Goal: Information Seeking & Learning: Learn about a topic

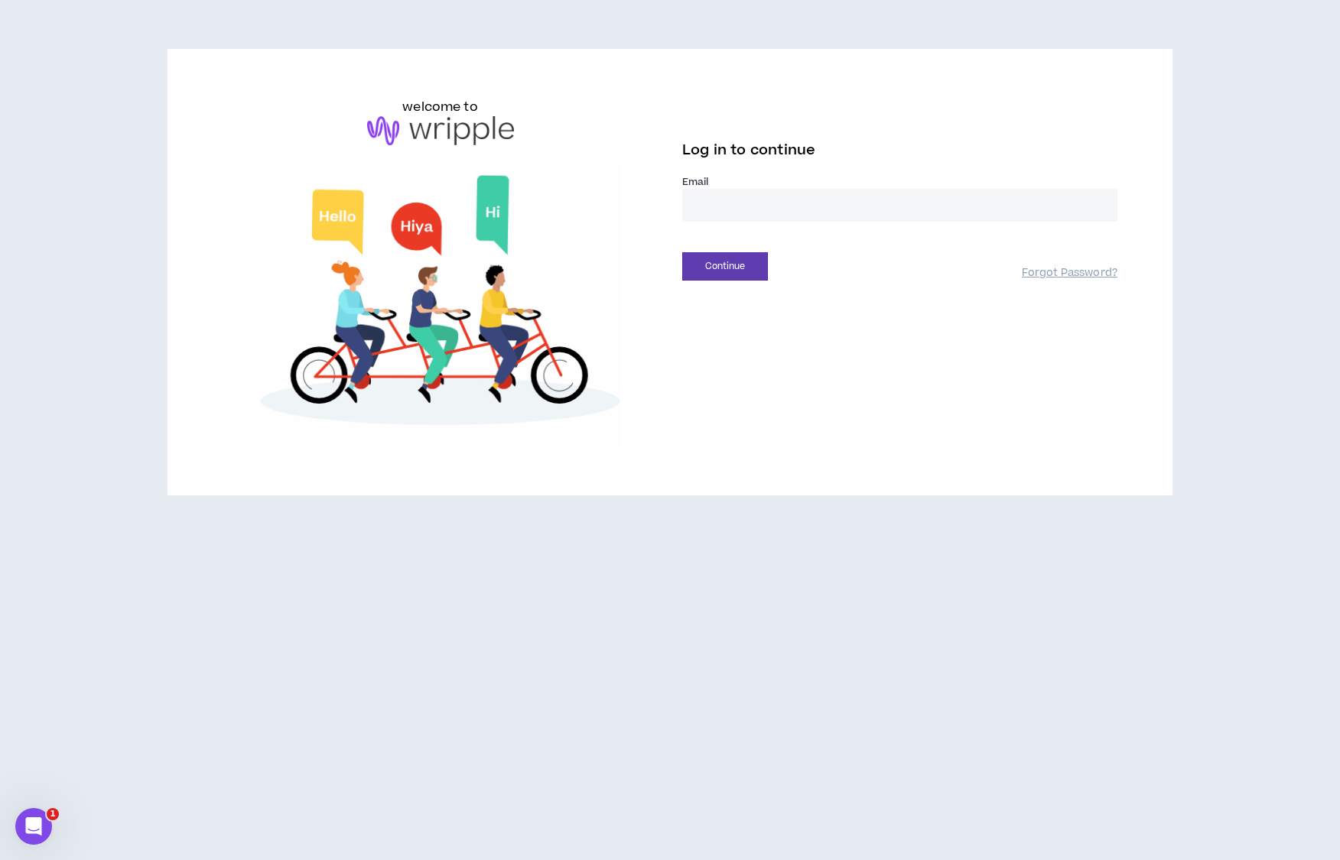
click at [745, 213] on input "email" at bounding box center [899, 205] width 435 height 33
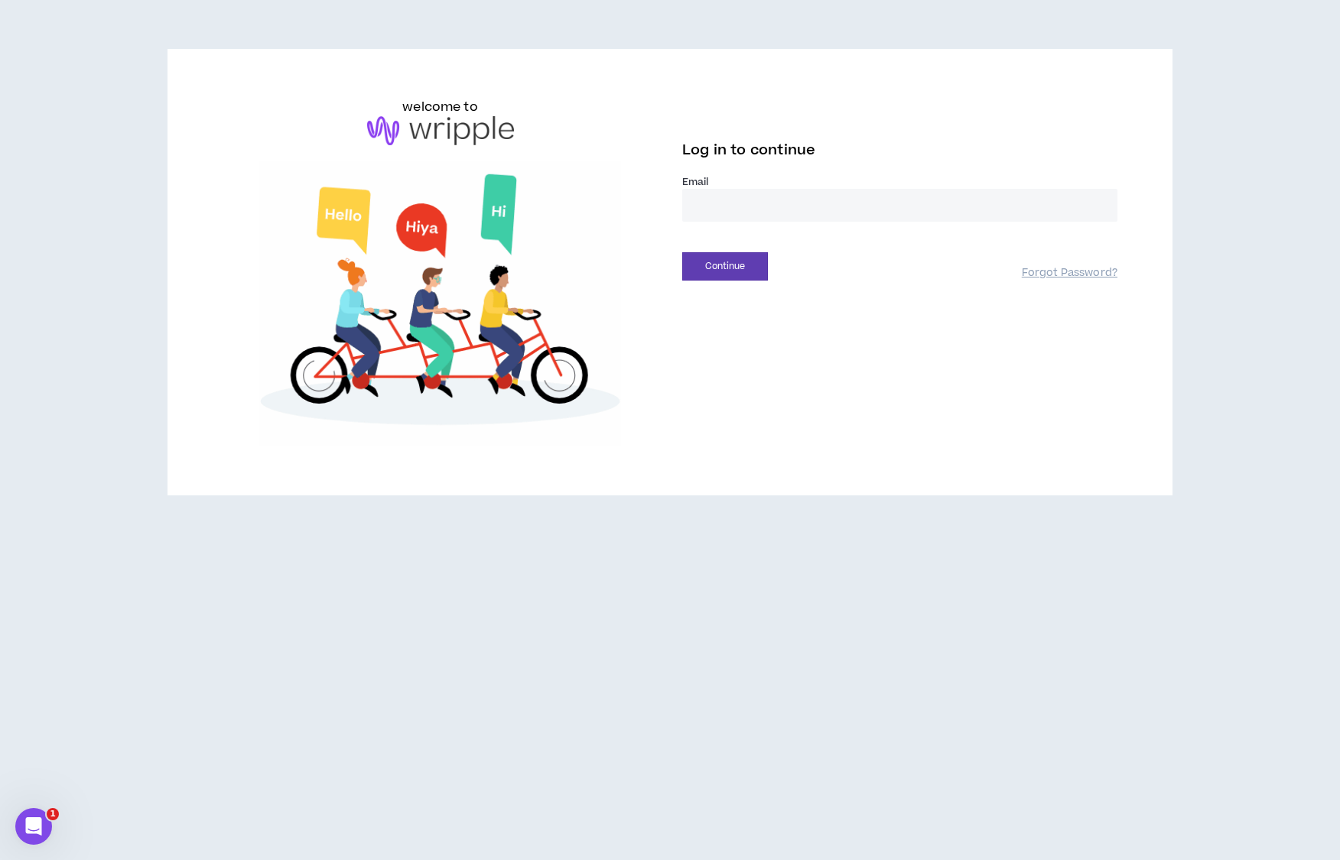
type input "**********"
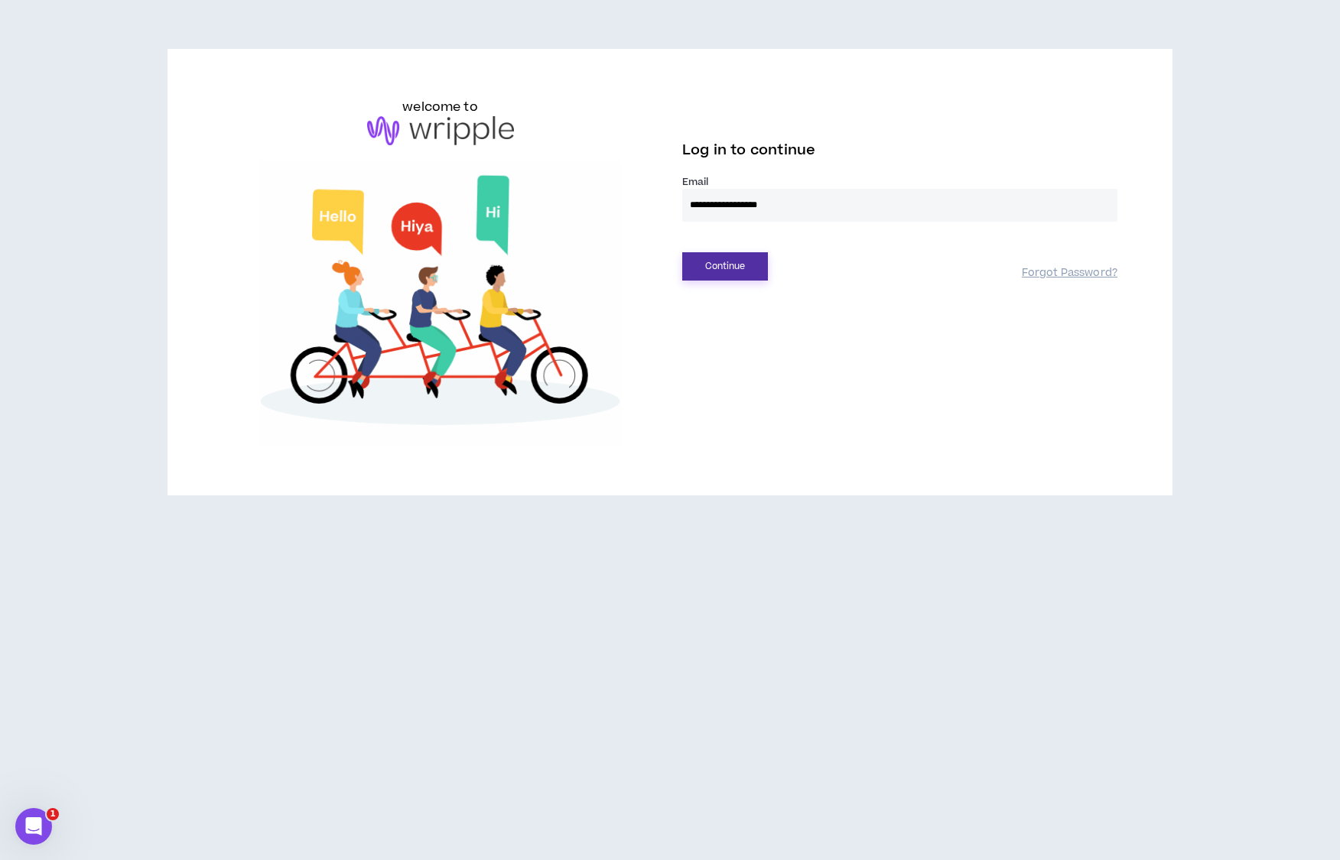
click at [736, 278] on button "Continue" at bounding box center [725, 266] width 86 height 28
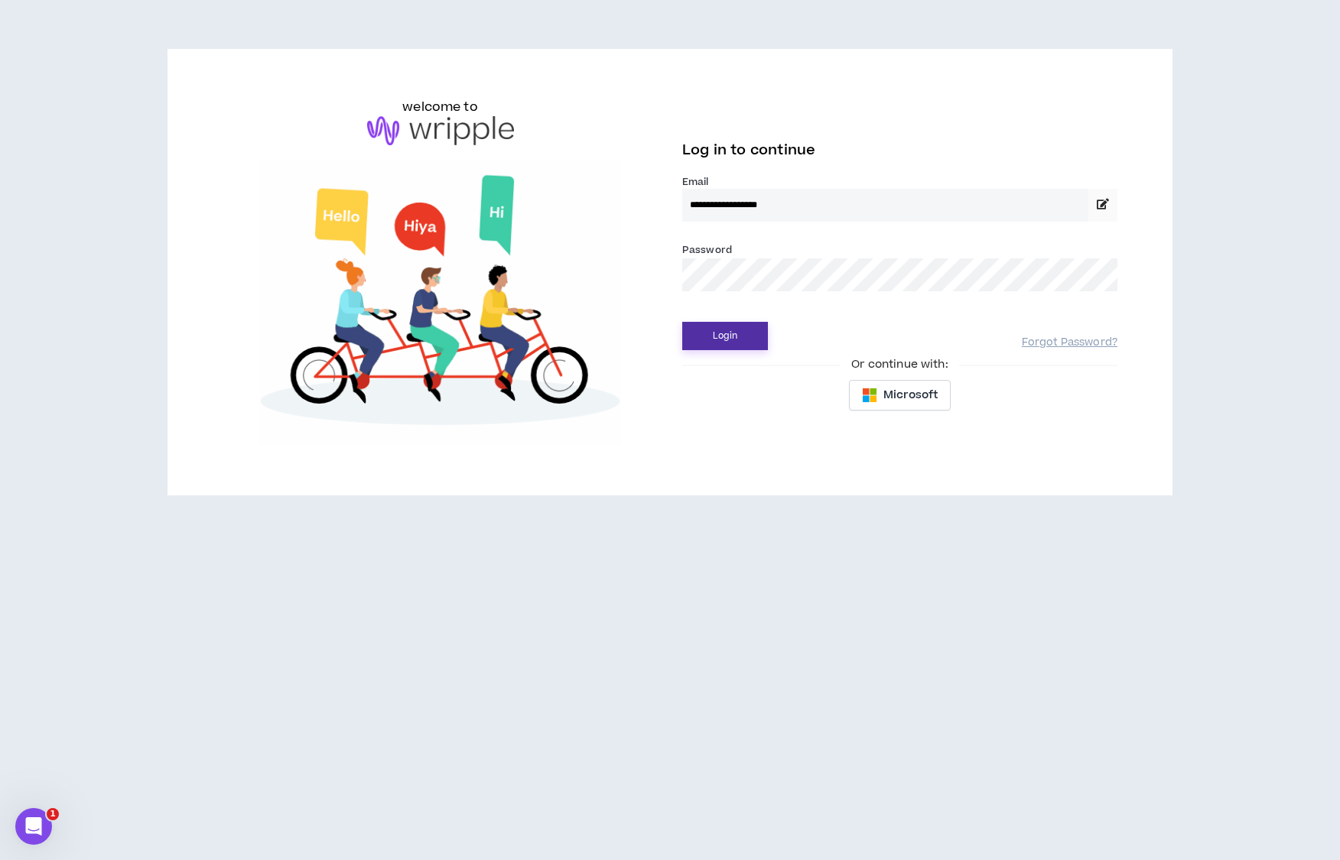
click at [714, 333] on button "Login" at bounding box center [725, 336] width 86 height 28
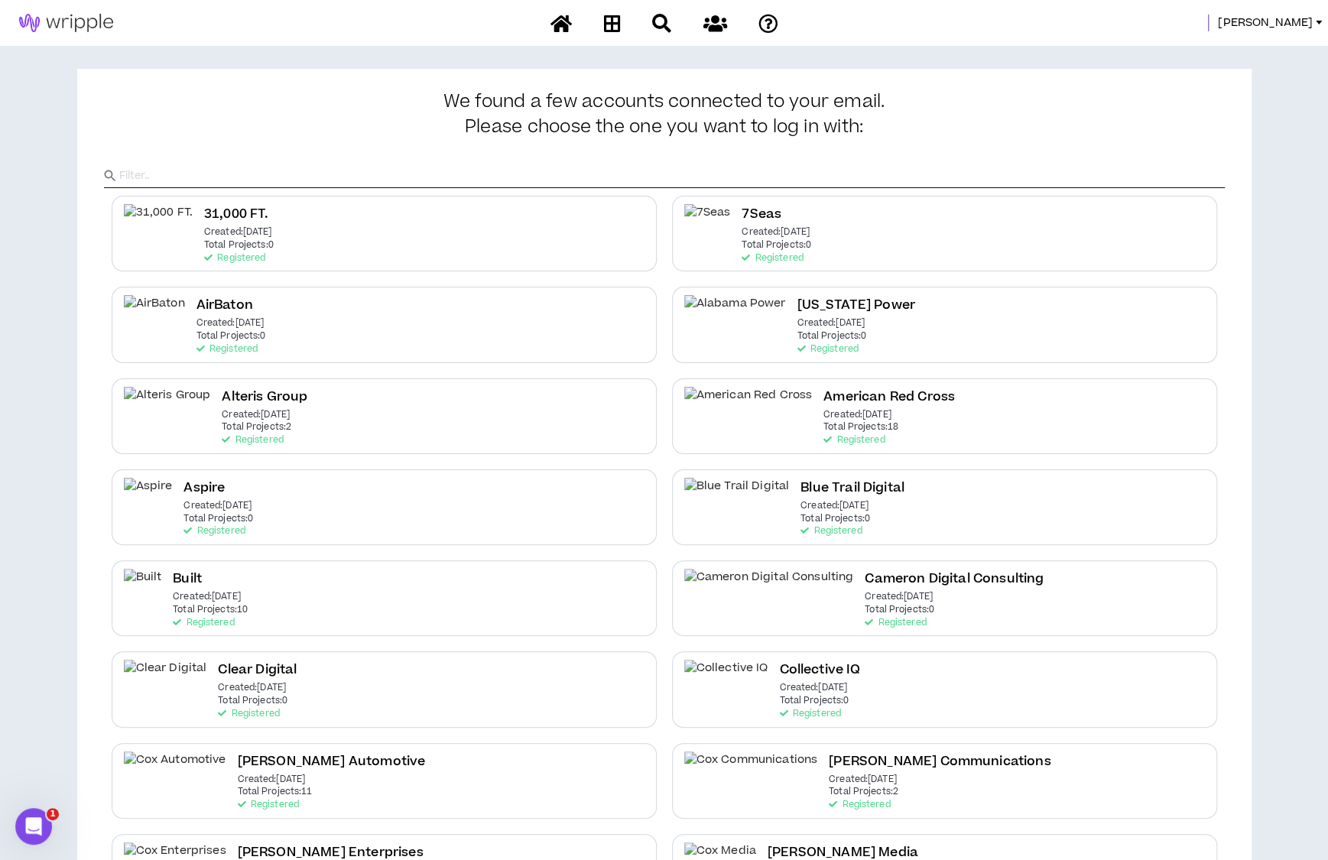
click at [762, 166] on input "text" at bounding box center [672, 175] width 1106 height 23
type input "IHG"
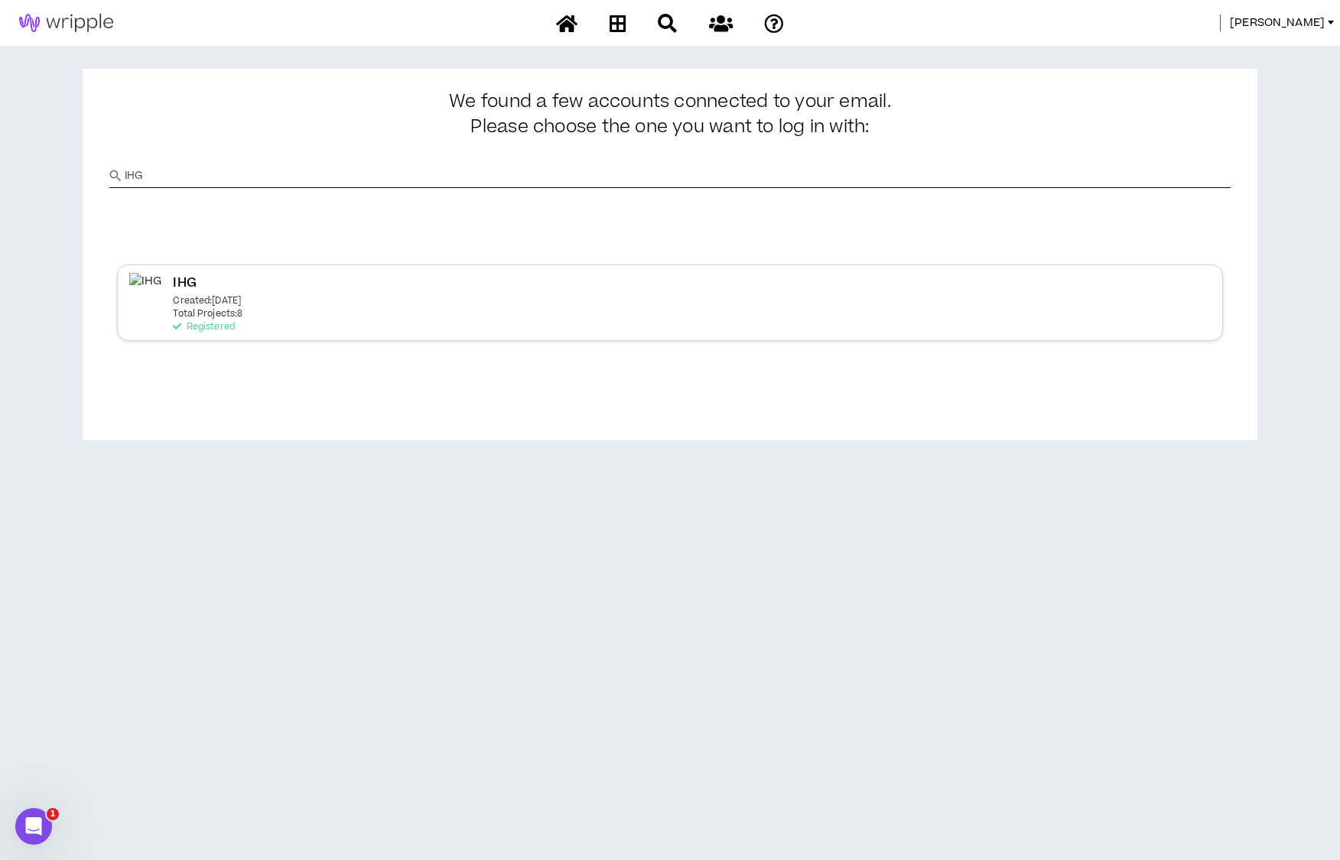
click at [482, 316] on div "IHG Created: [DATE] Total Projects: 8 Registered" at bounding box center [670, 303] width 1106 height 76
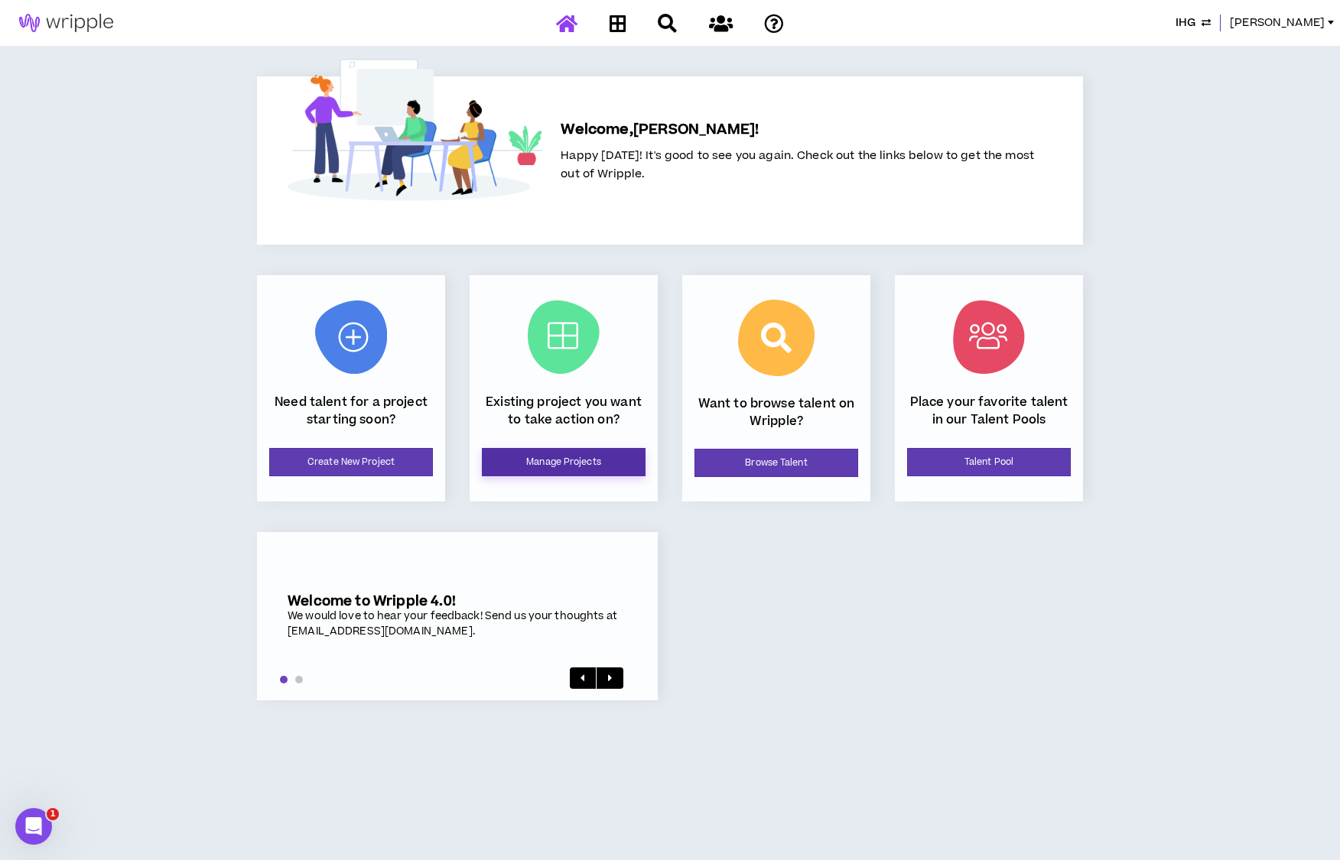
click at [618, 457] on link "Manage Projects" at bounding box center [564, 462] width 164 height 28
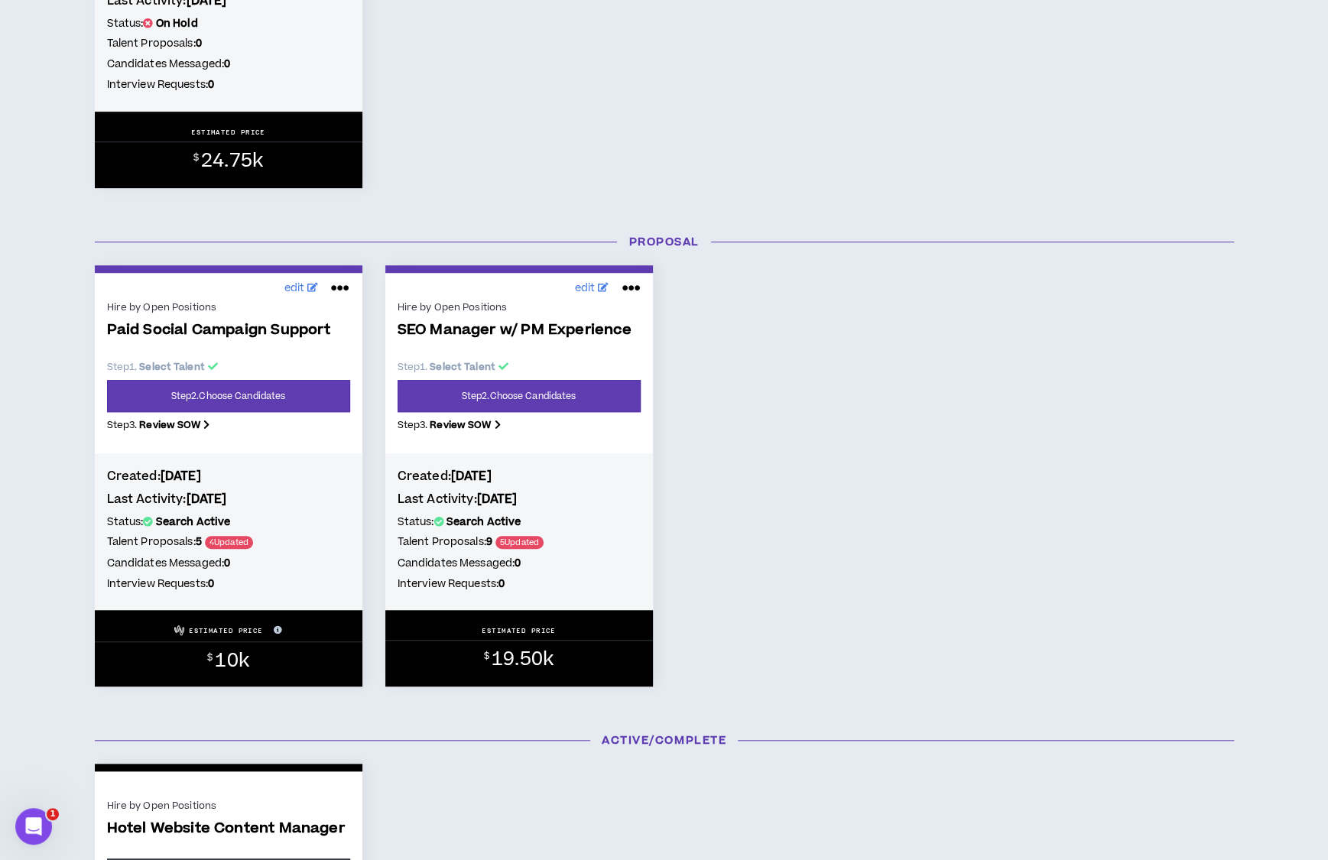
scroll to position [535, 0]
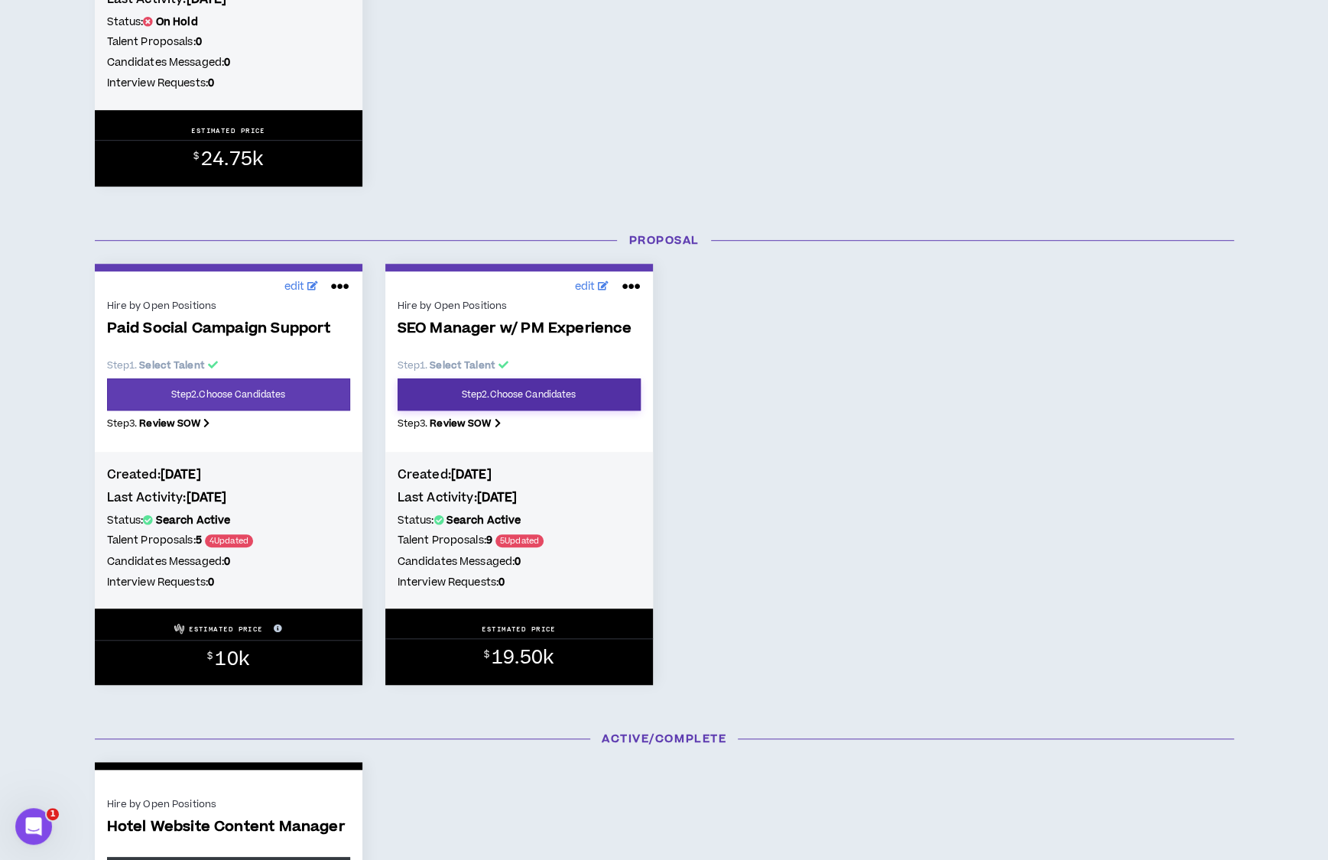
click at [509, 401] on link "Step 2 . Choose Candidates" at bounding box center [519, 395] width 243 height 32
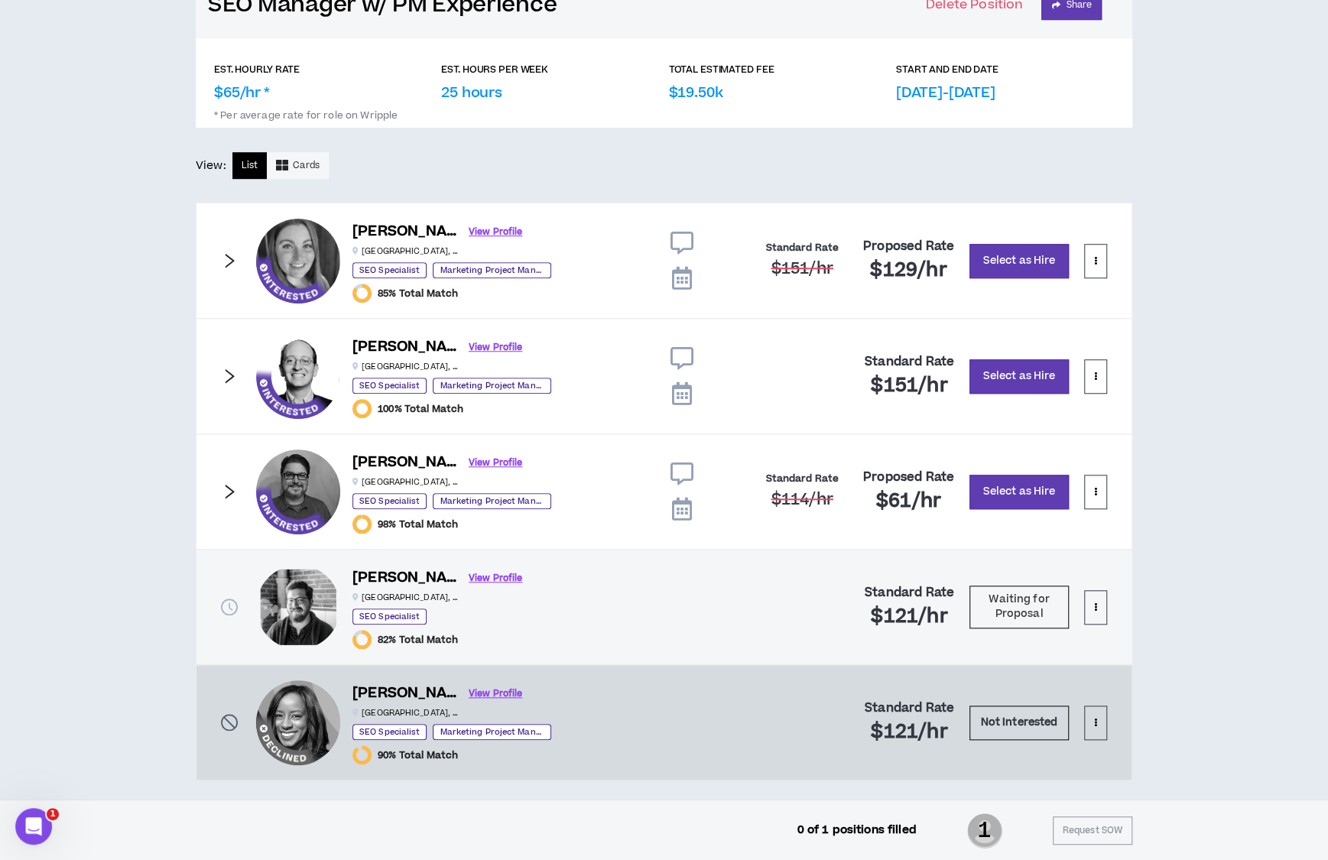
scroll to position [696, 0]
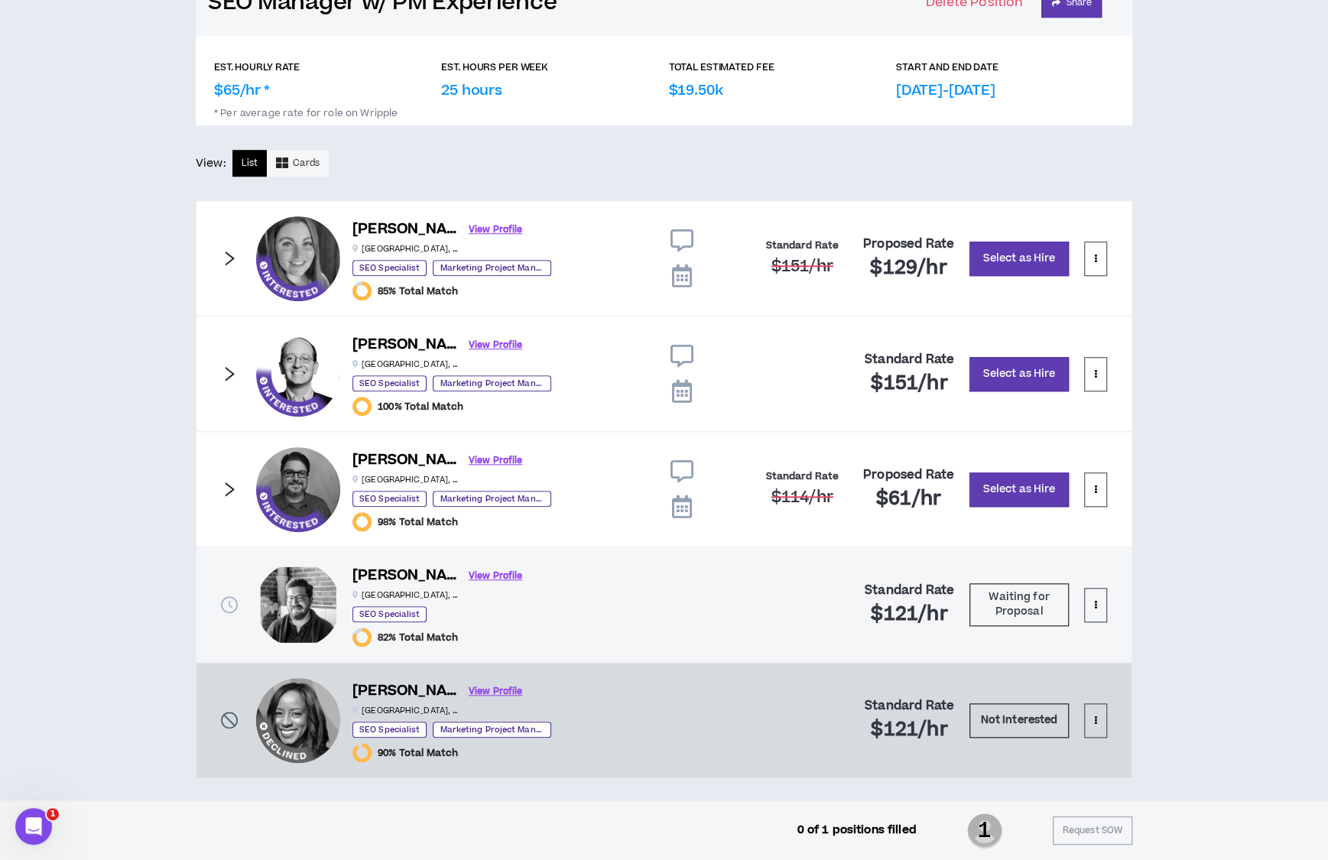
click at [226, 371] on icon "right" at bounding box center [229, 374] width 17 height 17
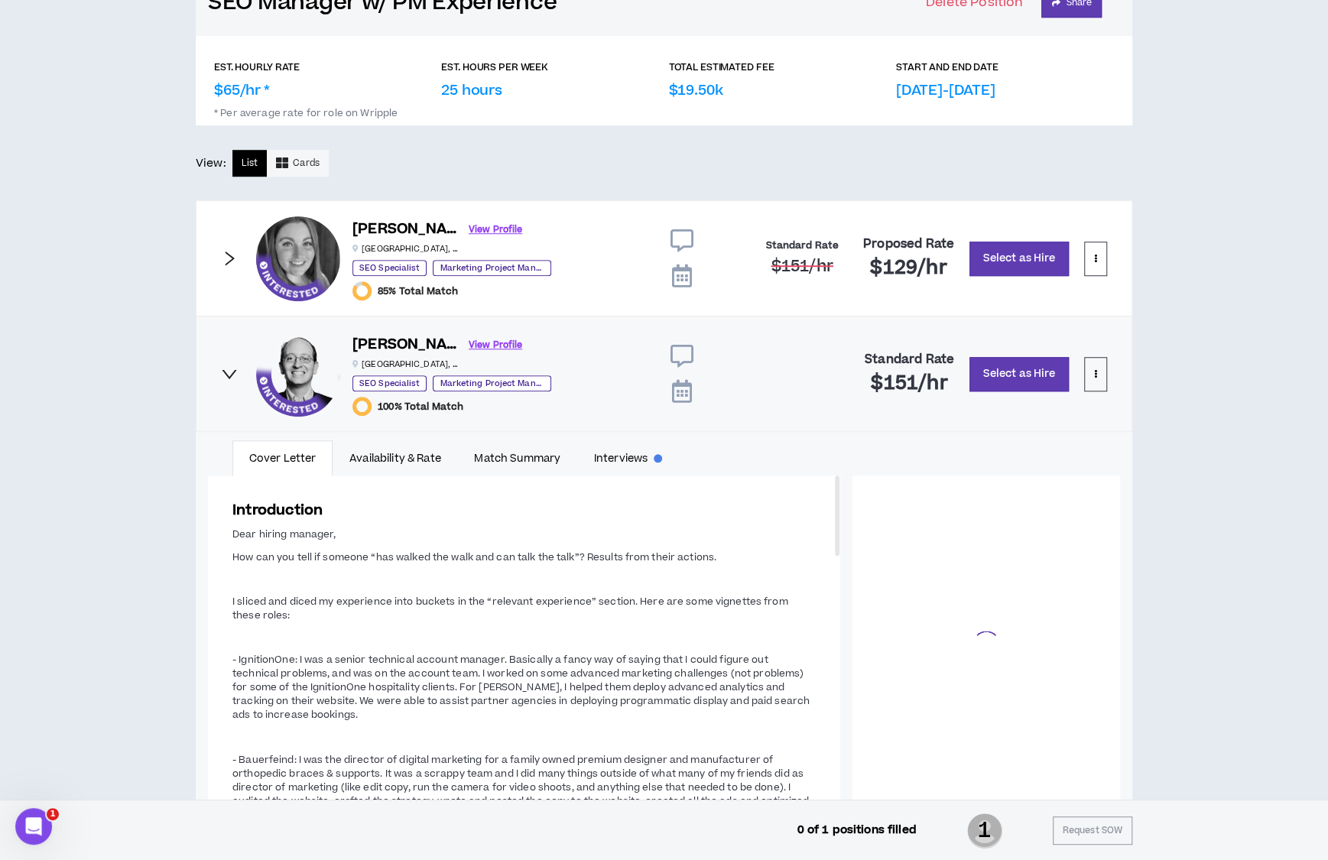
scroll to position [34, 0]
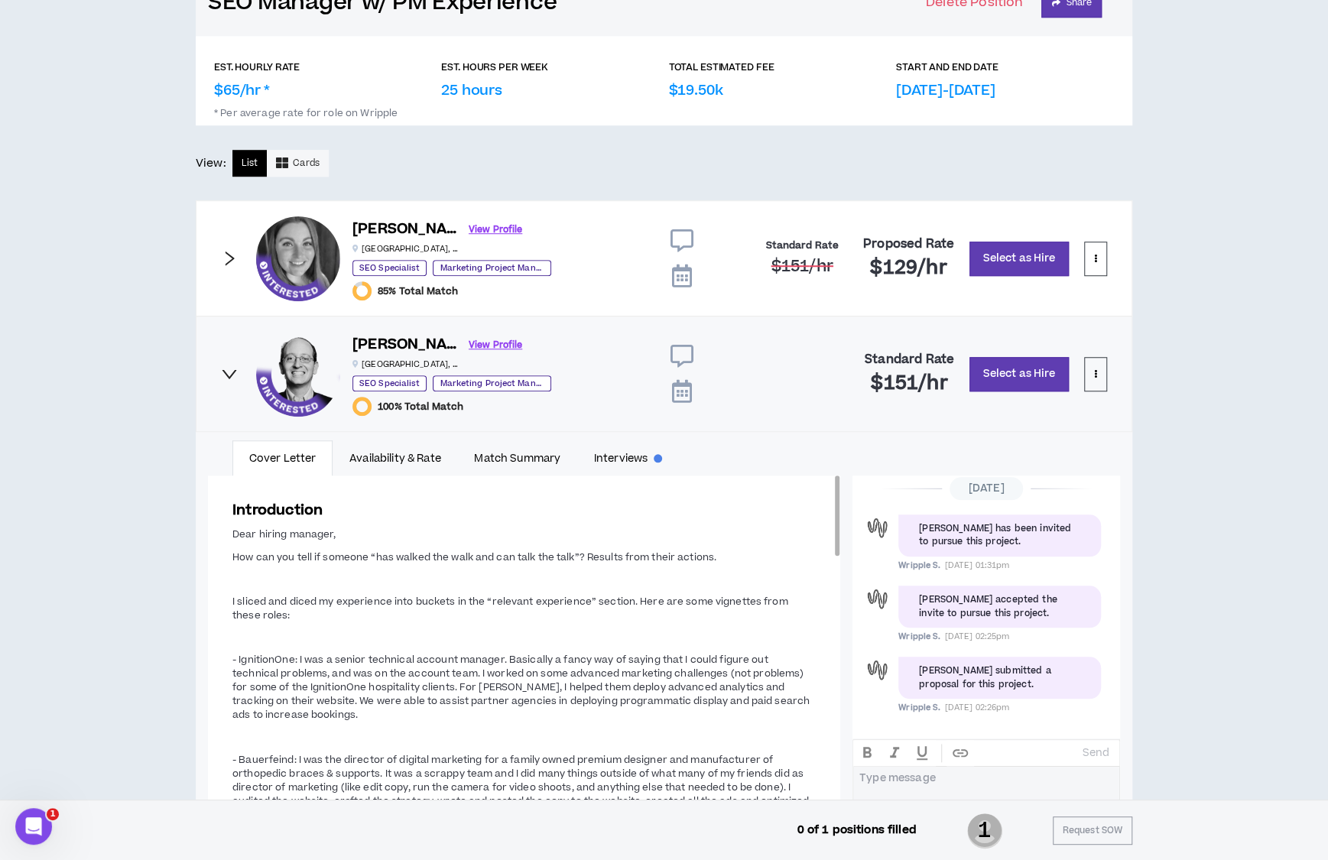
drag, startPoint x: 835, startPoint y: 512, endPoint x: 799, endPoint y: 488, distance: 43.1
click at [799, 488] on div "Introduction Dear hiring manager, How can you tell if someone “has walked the w…" at bounding box center [524, 648] width 632 height 344
click at [1274, 616] on div "CLIENT LEAD TOOLS Client not setup for generated SoW Notification Settings Tale…" at bounding box center [664, 315] width 1328 height 1779
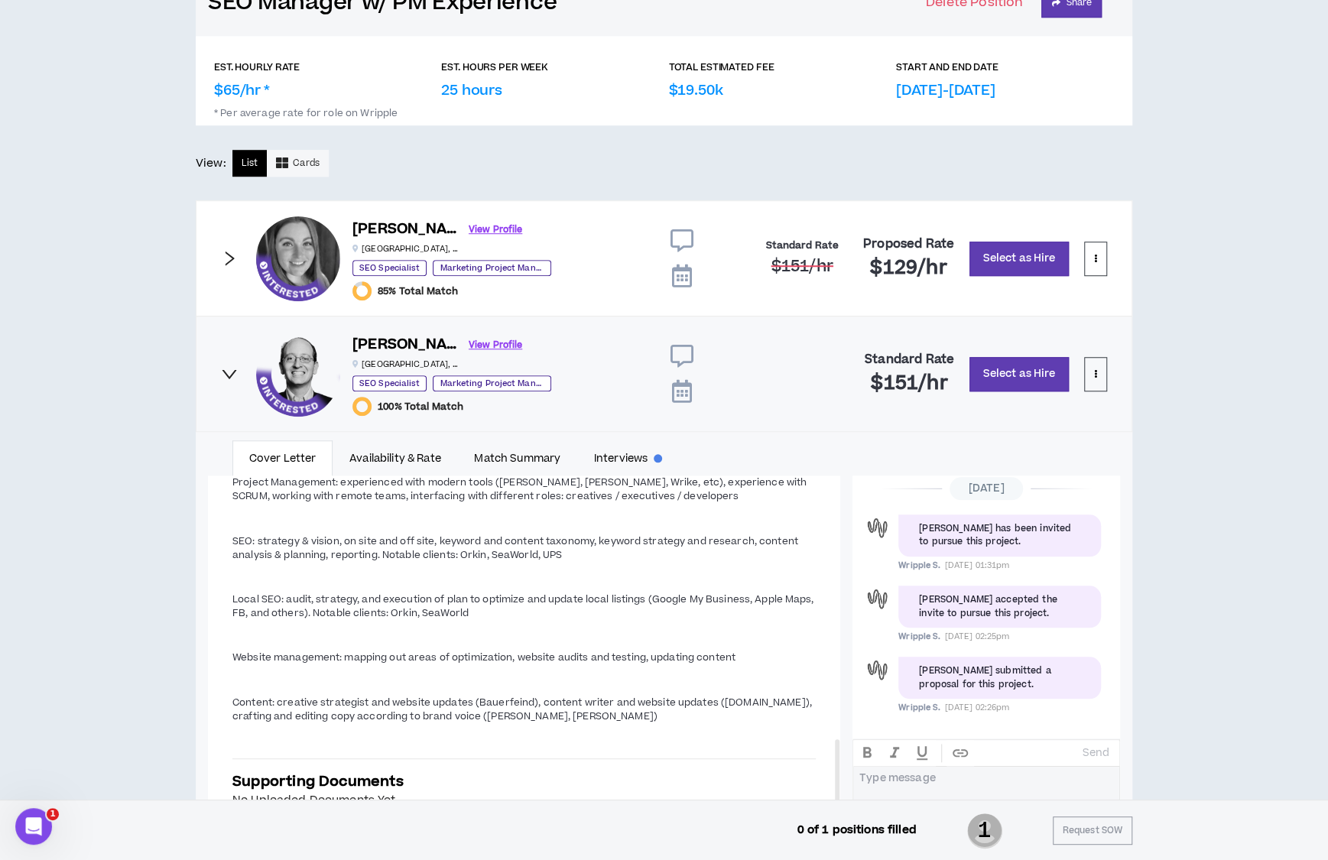
drag, startPoint x: 838, startPoint y: 539, endPoint x: 841, endPoint y: 853, distance: 313.6
click at [841, 853] on div "CLIENT LEAD TOOLS Client not setup for generated SoW Notification Settings Tale…" at bounding box center [664, 346] width 1328 height 1840
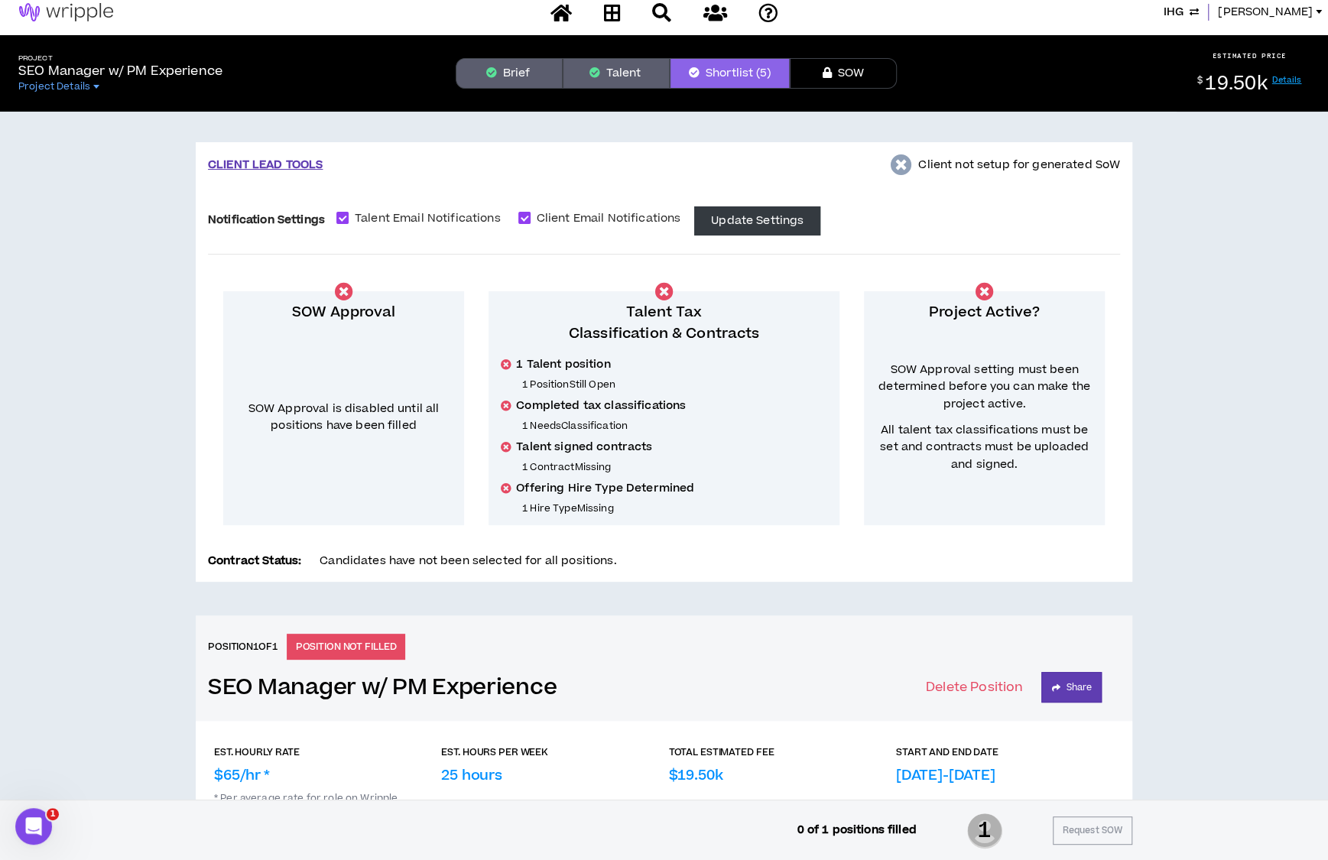
scroll to position [0, 0]
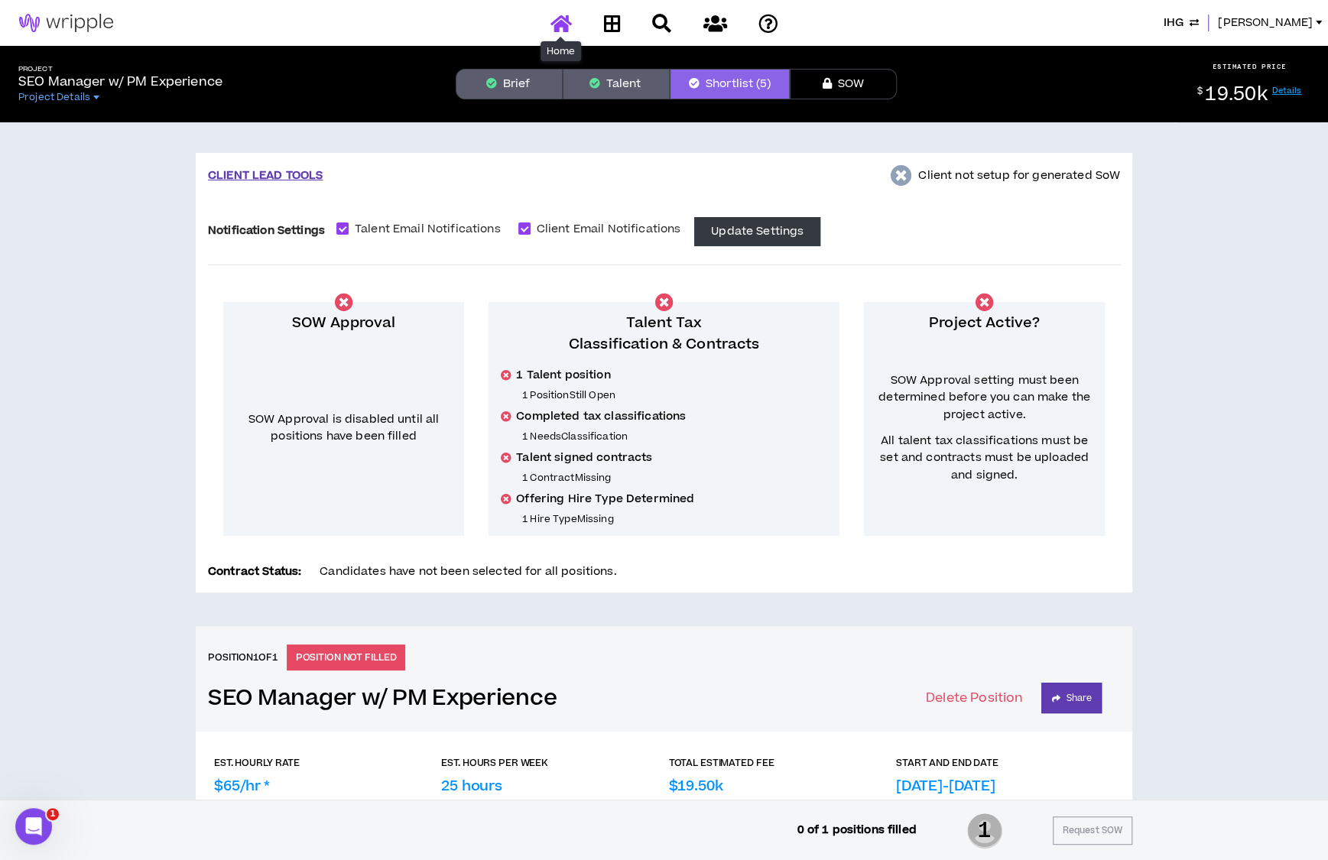
click at [557, 27] on icon at bounding box center [561, 23] width 21 height 19
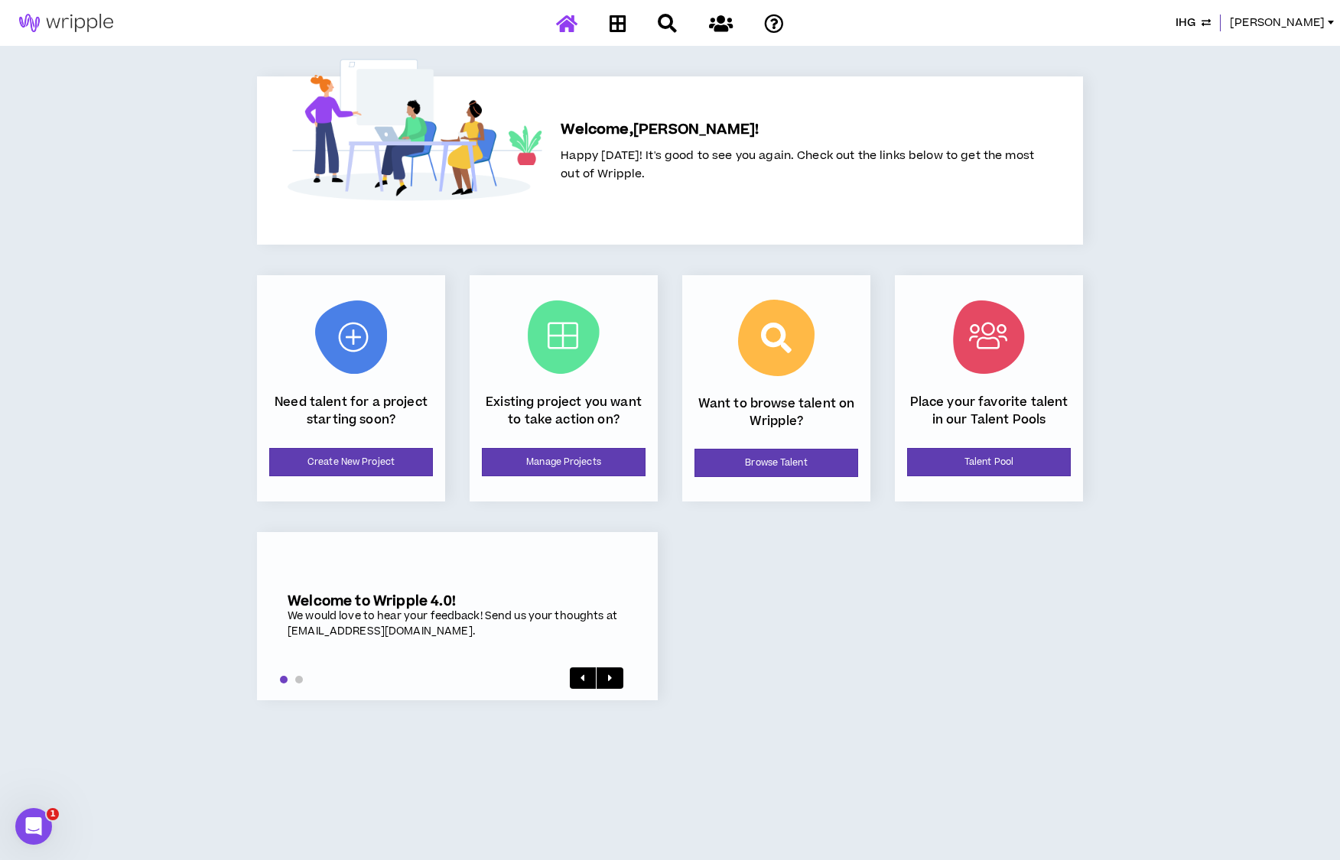
click at [1195, 21] on span "IHG" at bounding box center [1185, 23] width 20 height 17
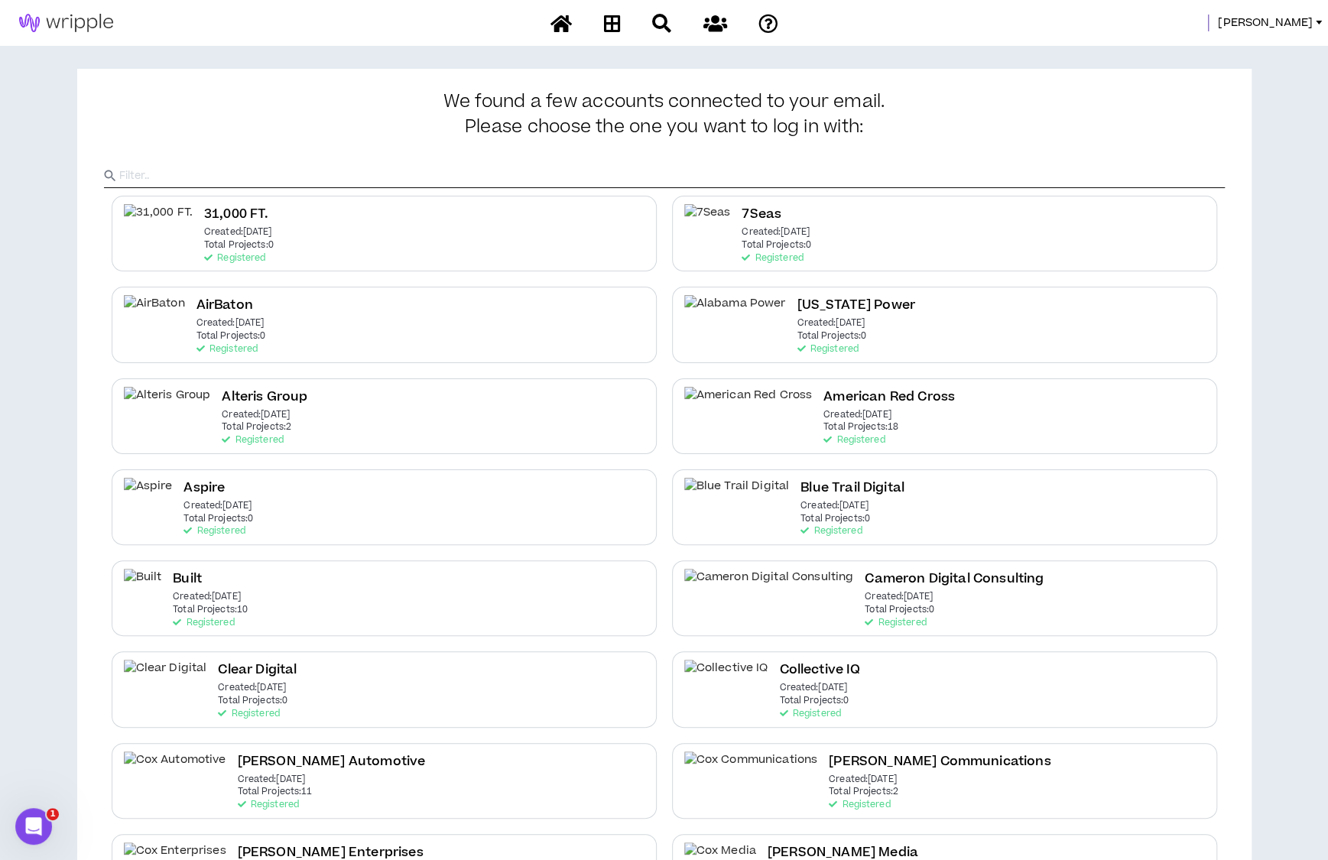
click at [639, 172] on input "text" at bounding box center [672, 175] width 1106 height 23
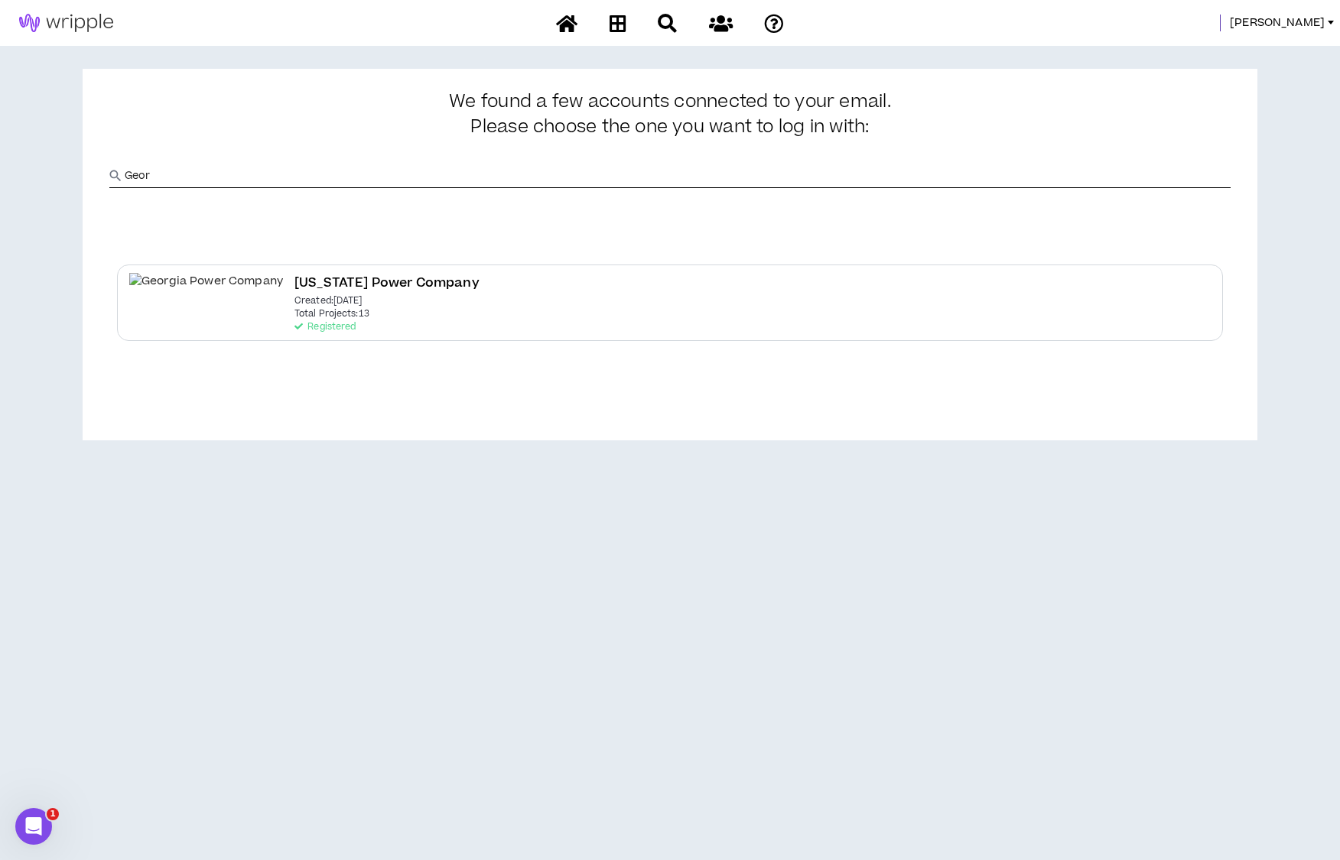
type input "Geor"
click at [249, 180] on input "Geor" at bounding box center [678, 175] width 1106 height 23
click at [715, 21] on icon at bounding box center [721, 23] width 24 height 19
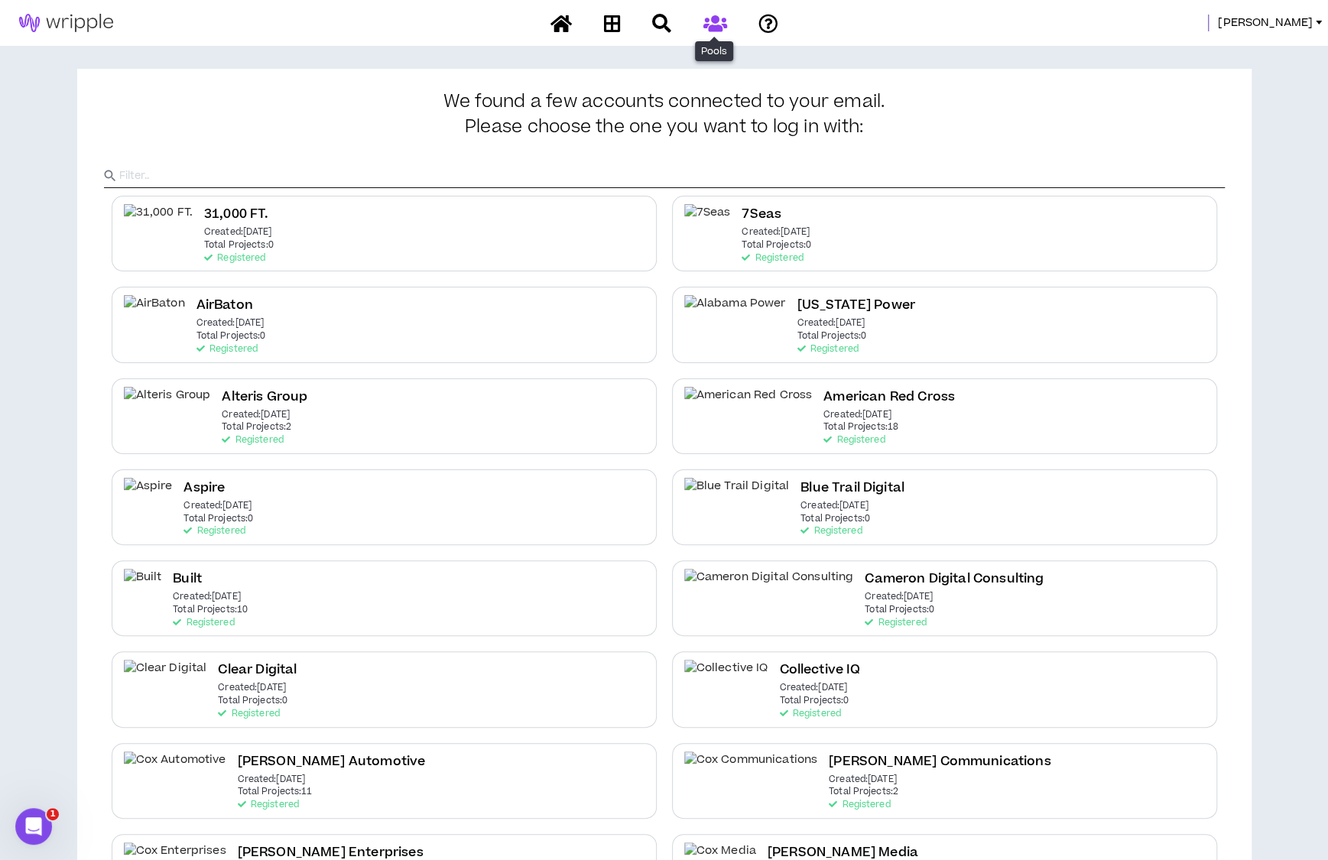
click at [728, 12] on link at bounding box center [714, 23] width 31 height 27
click at [657, 21] on icon at bounding box center [661, 23] width 19 height 19
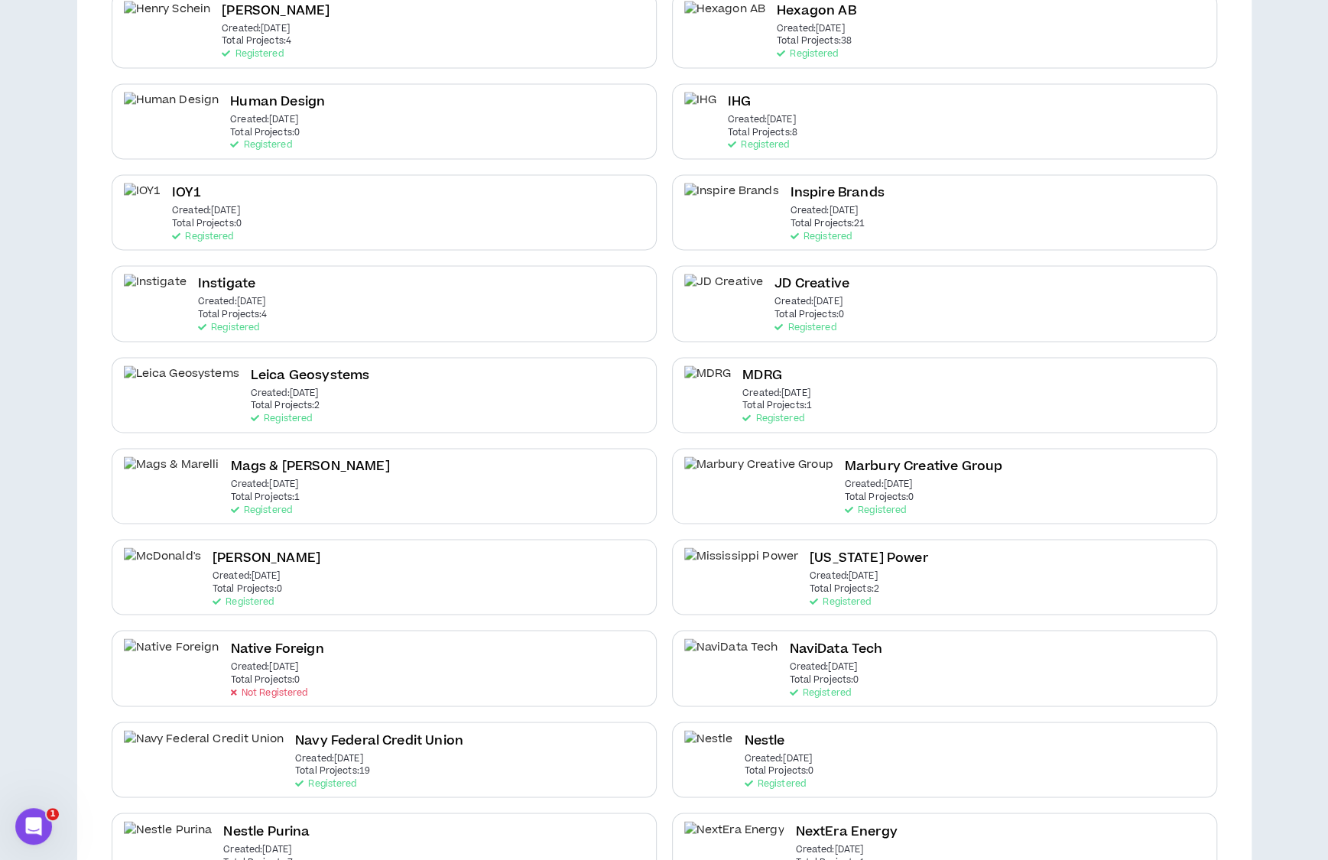
scroll to position [1476, 0]
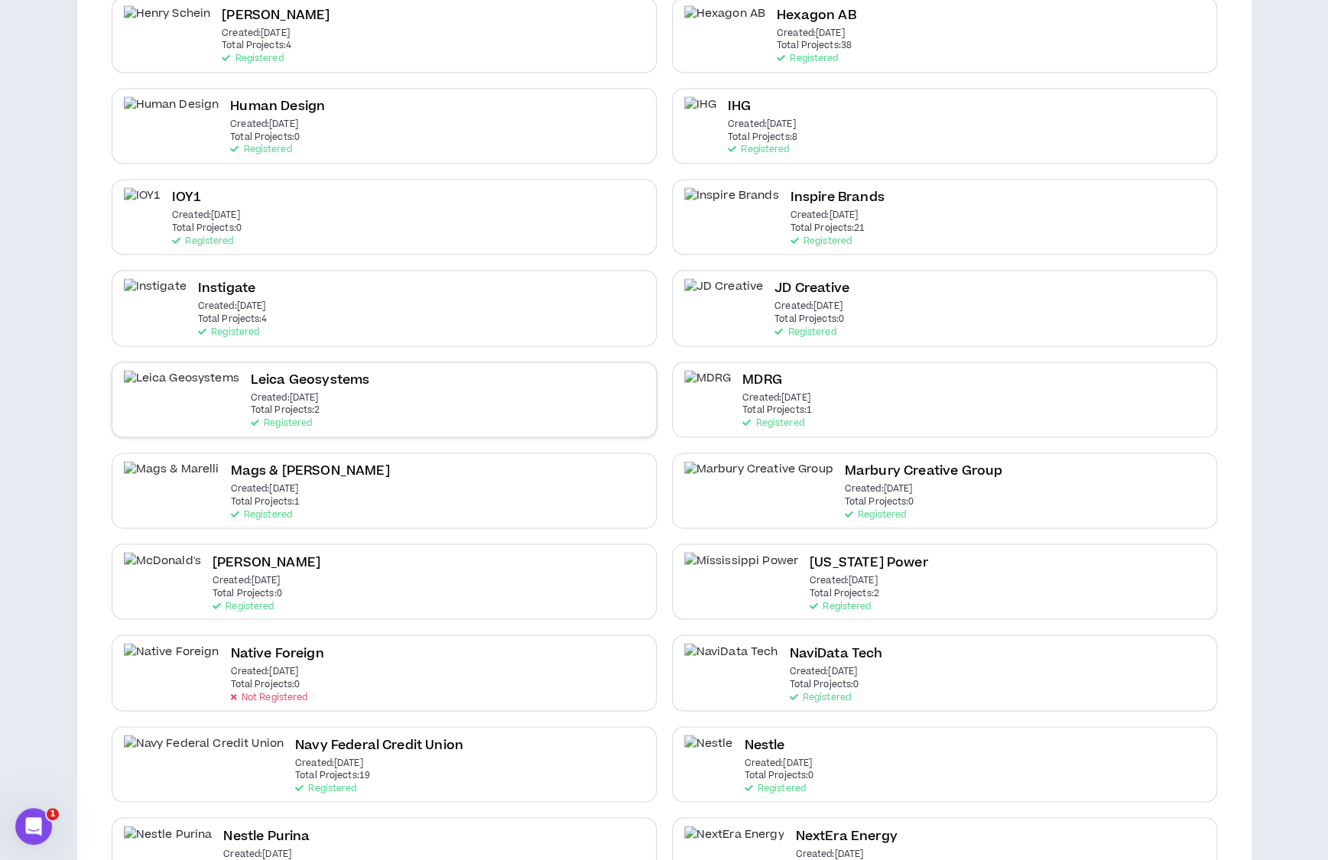
click at [251, 393] on p "Created: [DATE]" at bounding box center [285, 398] width 68 height 11
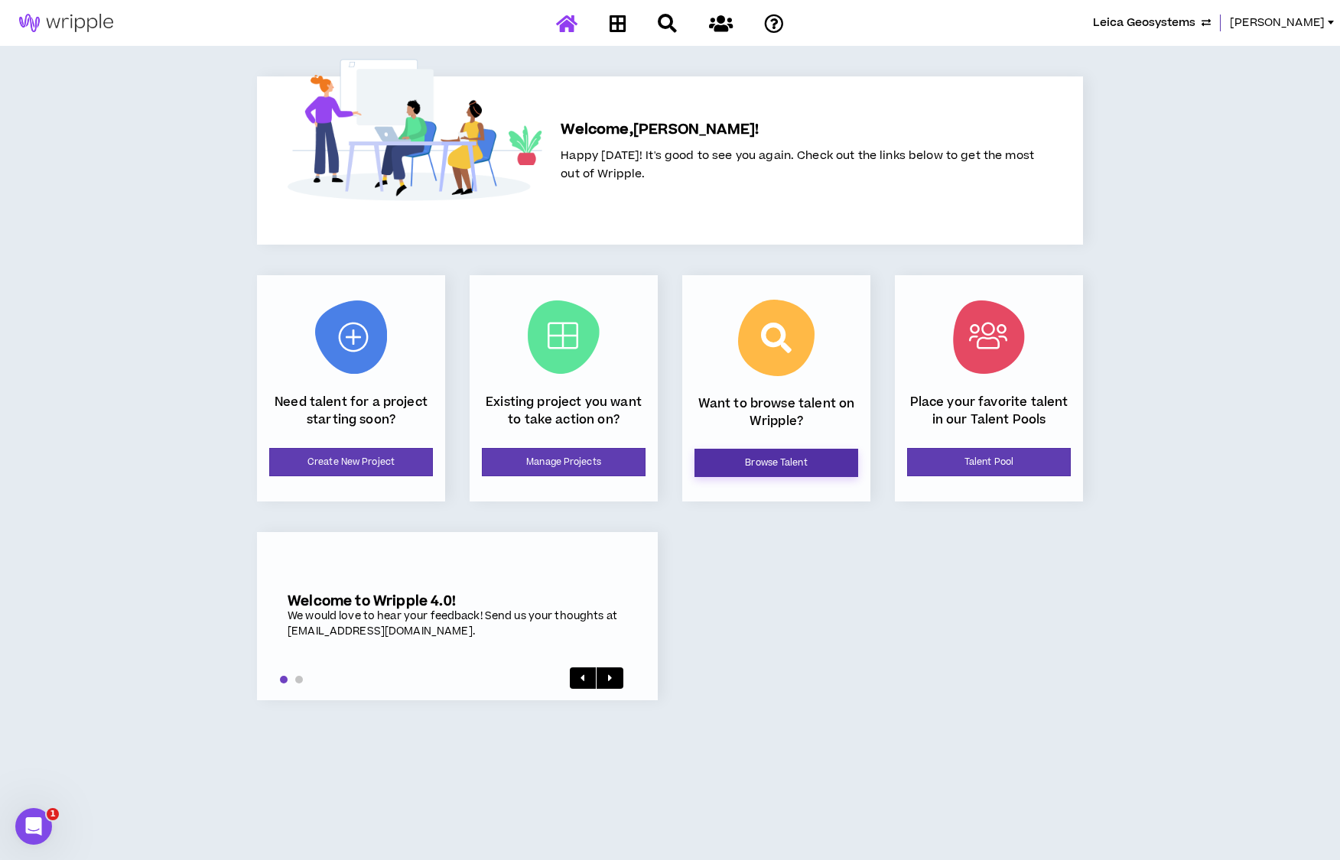
click at [782, 457] on link "Browse Talent" at bounding box center [776, 463] width 164 height 28
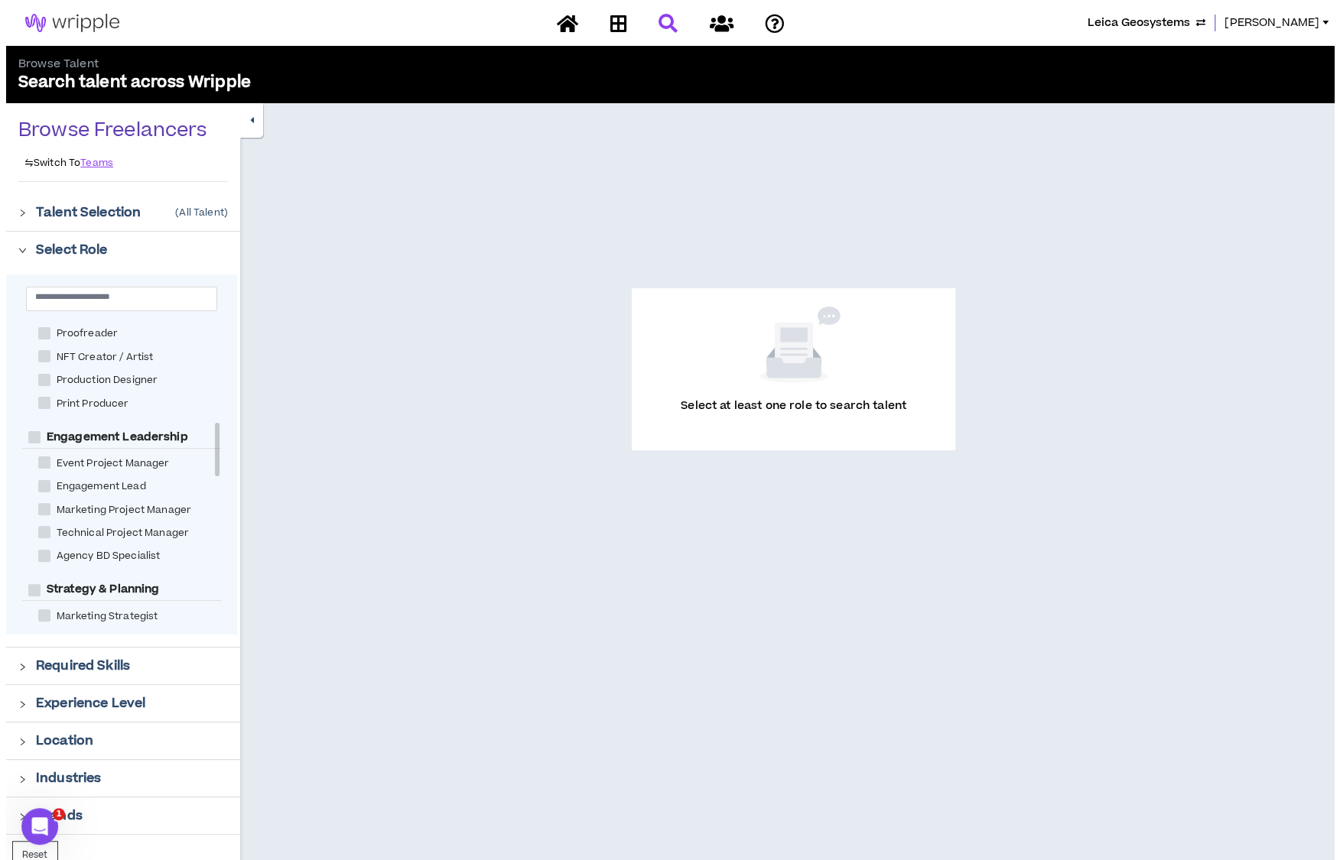
scroll to position [590, 0]
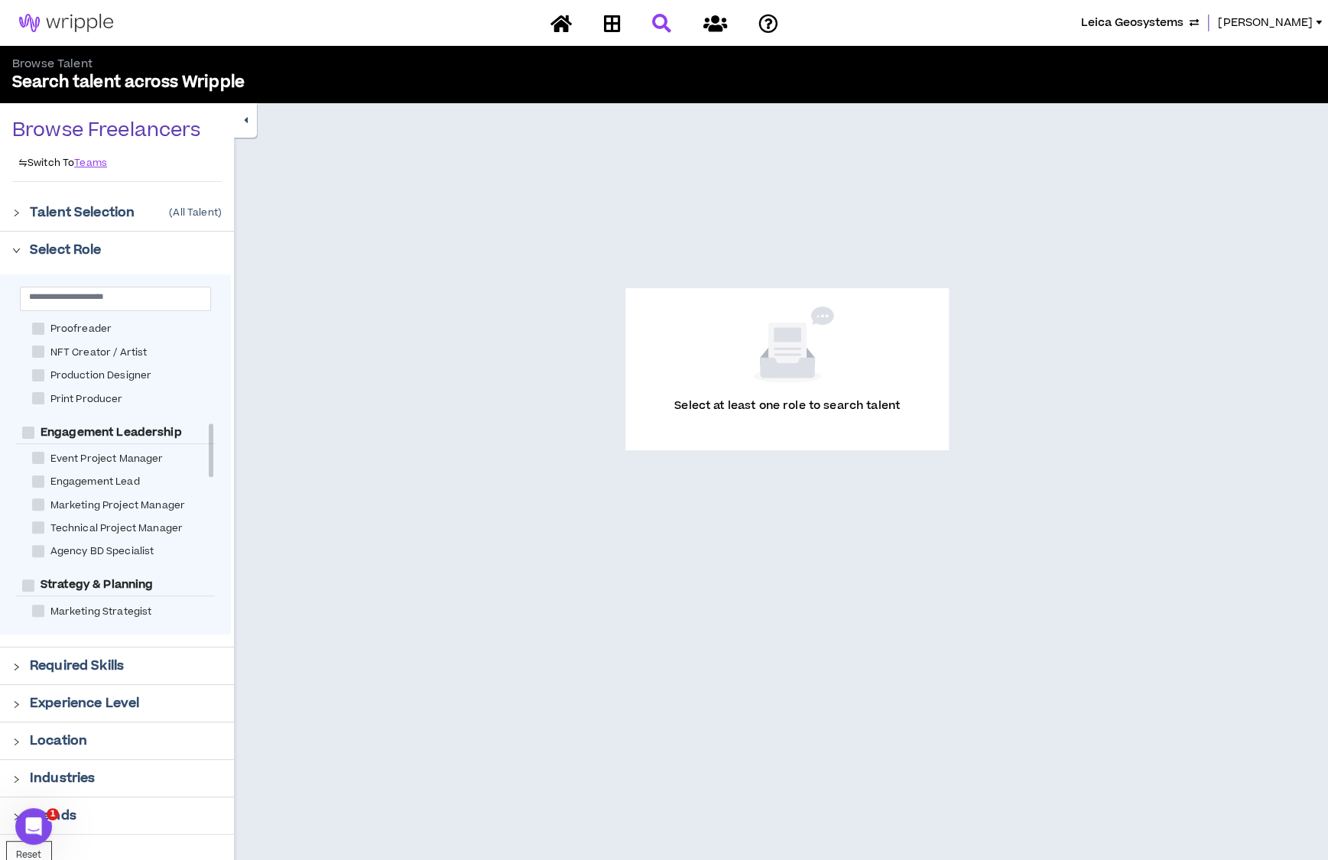
drag, startPoint x: 213, startPoint y: 361, endPoint x: 204, endPoint y: 463, distance: 102.1
click at [204, 463] on div "Experience & Design Instructional Designer User Research Specialist Visual & UI…" at bounding box center [115, 473] width 199 height 306
click at [39, 525] on span at bounding box center [38, 528] width 12 height 12
checkbox Manager "****"
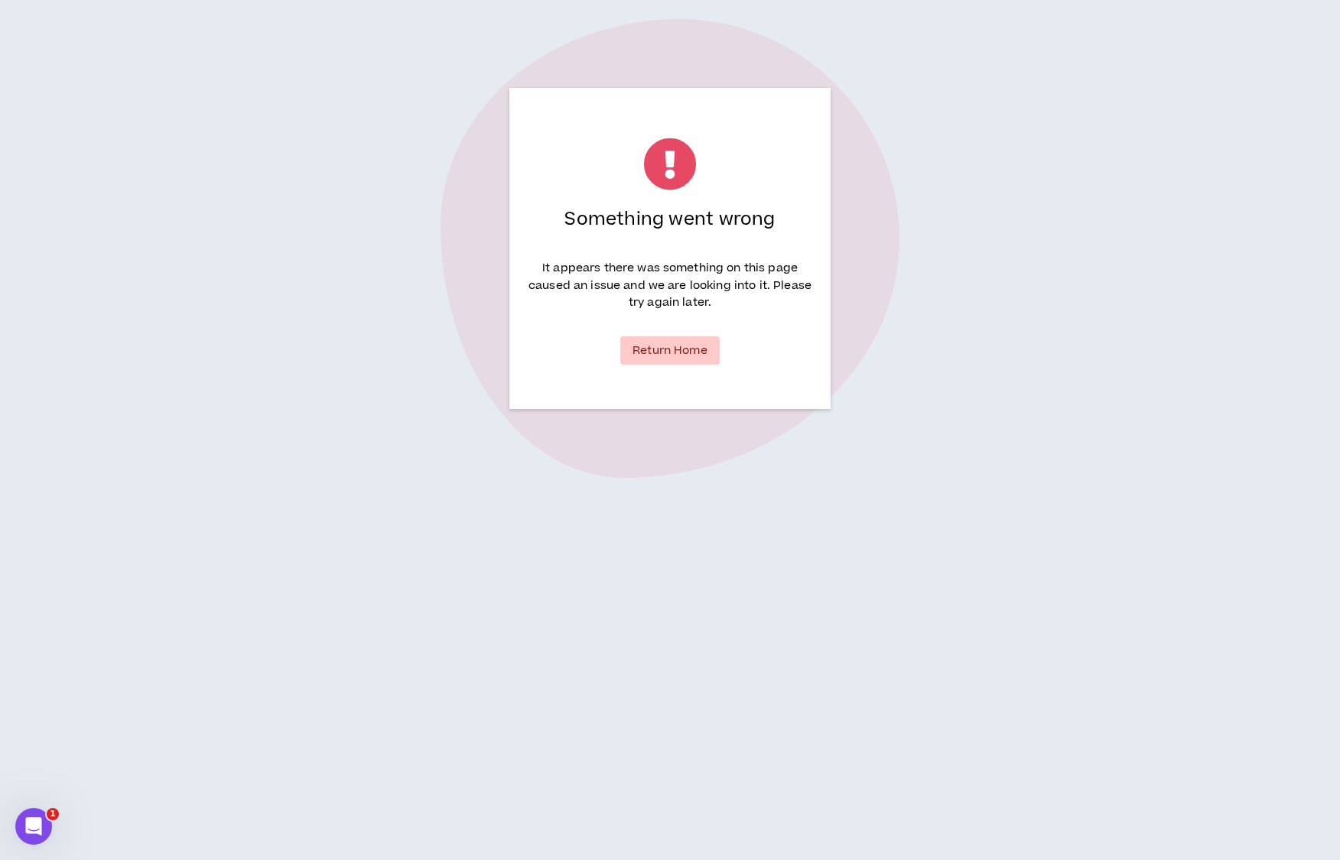
click at [684, 354] on link "Return Home" at bounding box center [669, 350] width 99 height 28
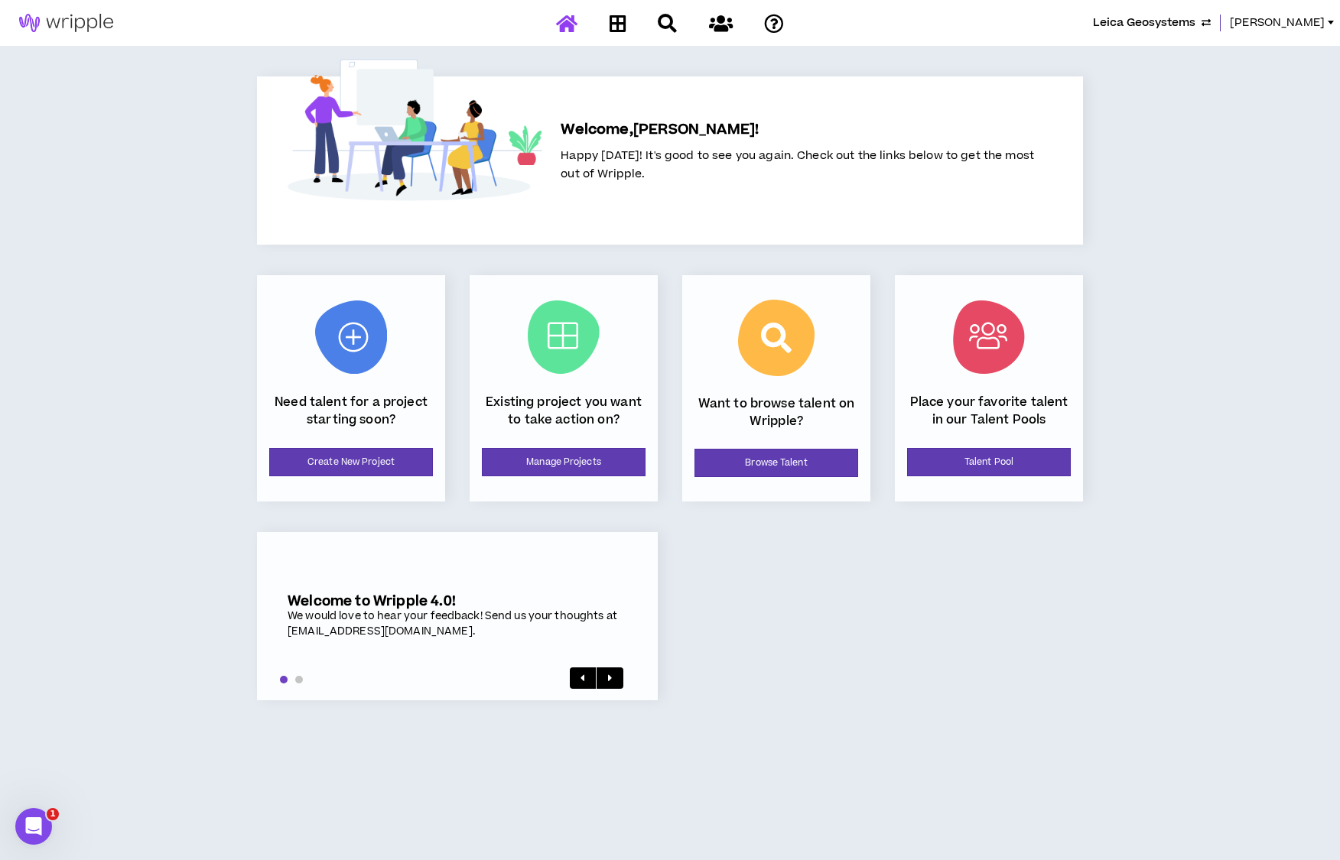
click at [780, 448] on div "Want to browse talent on Wripple? Browse Talent" at bounding box center [776, 388] width 188 height 226
click at [771, 460] on link "Browse Talent" at bounding box center [776, 463] width 164 height 28
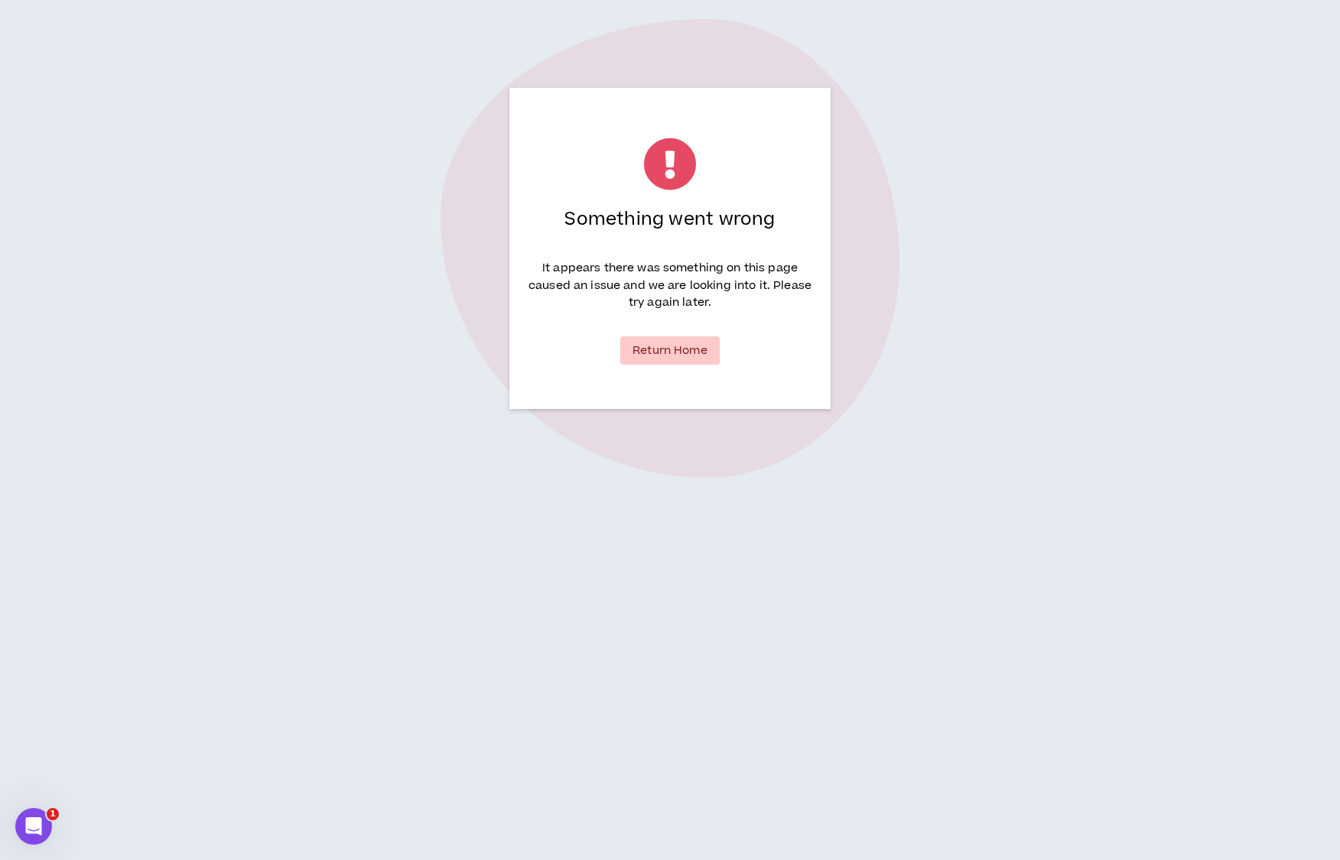
click at [664, 345] on link "Return Home" at bounding box center [669, 350] width 99 height 28
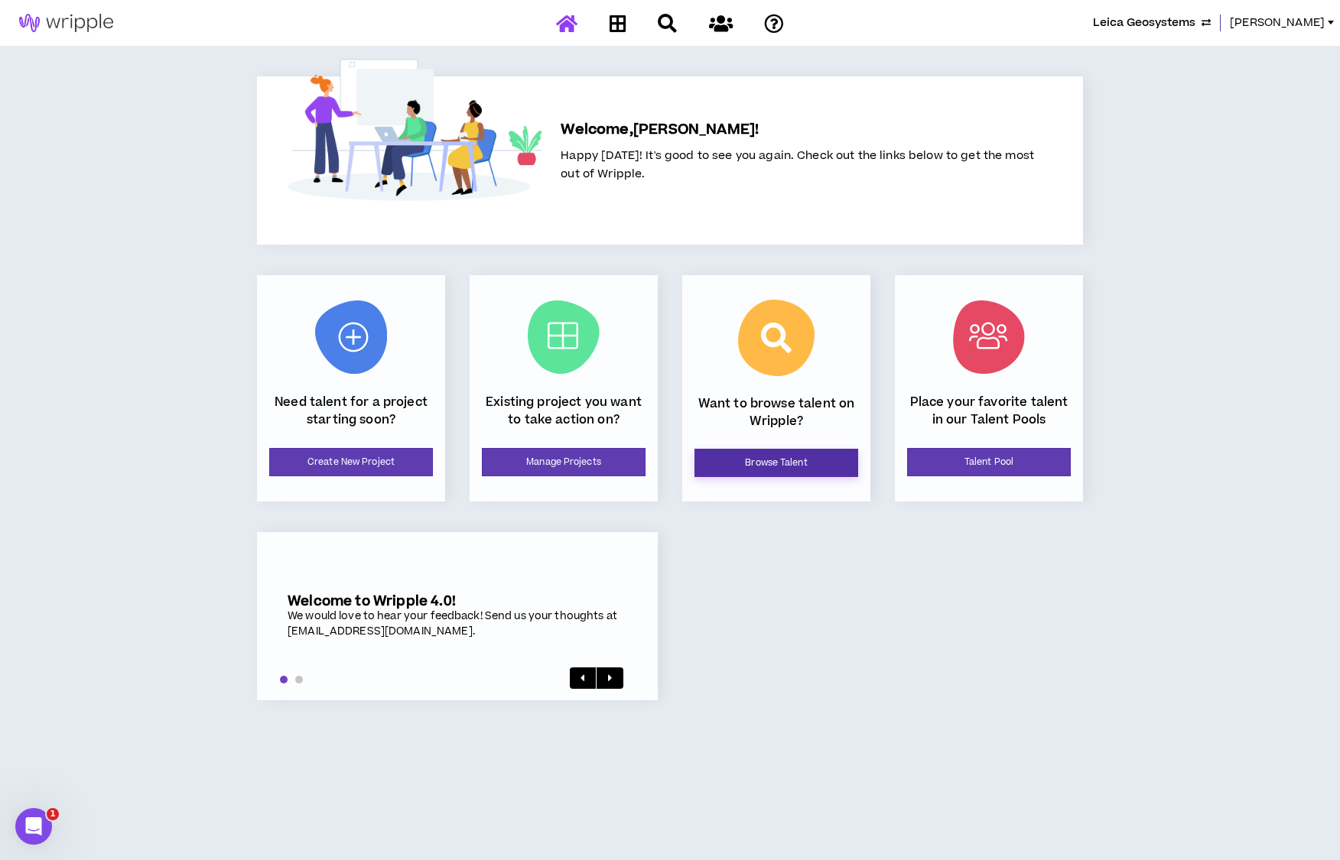
click at [746, 461] on link "Browse Talent" at bounding box center [776, 463] width 164 height 28
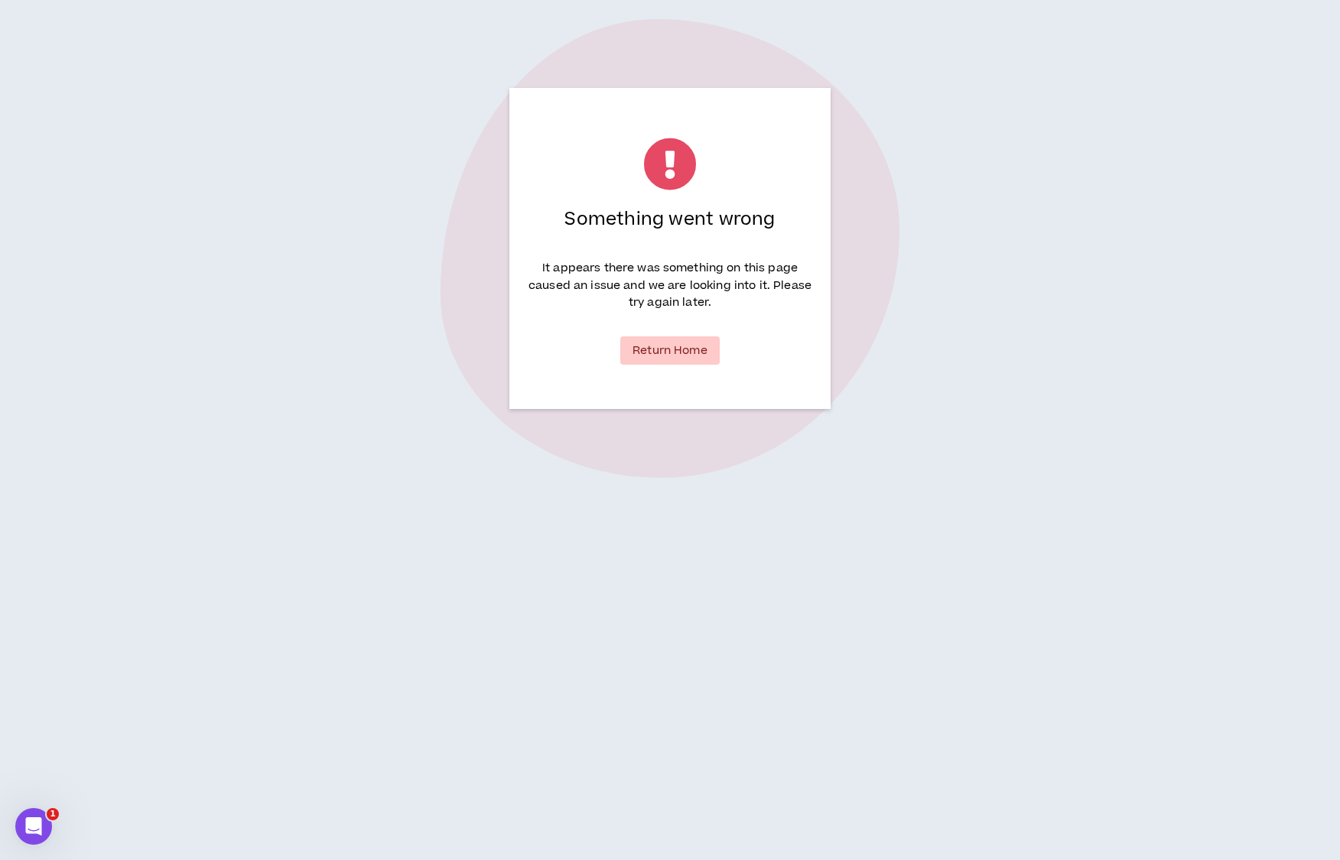
click at [669, 356] on link "Return Home" at bounding box center [669, 350] width 99 height 28
